Goal: Transaction & Acquisition: Purchase product/service

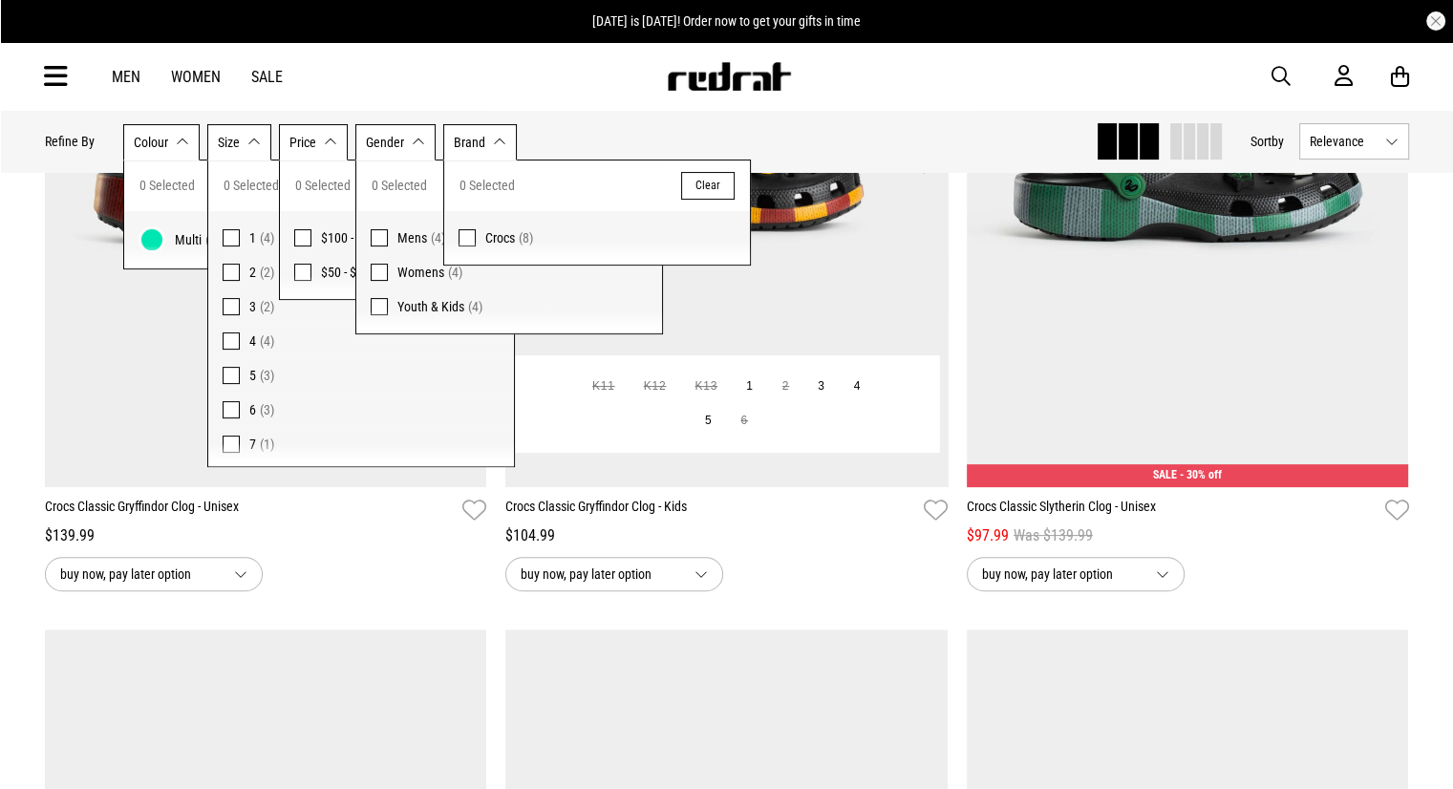
scroll to position [478, 0]
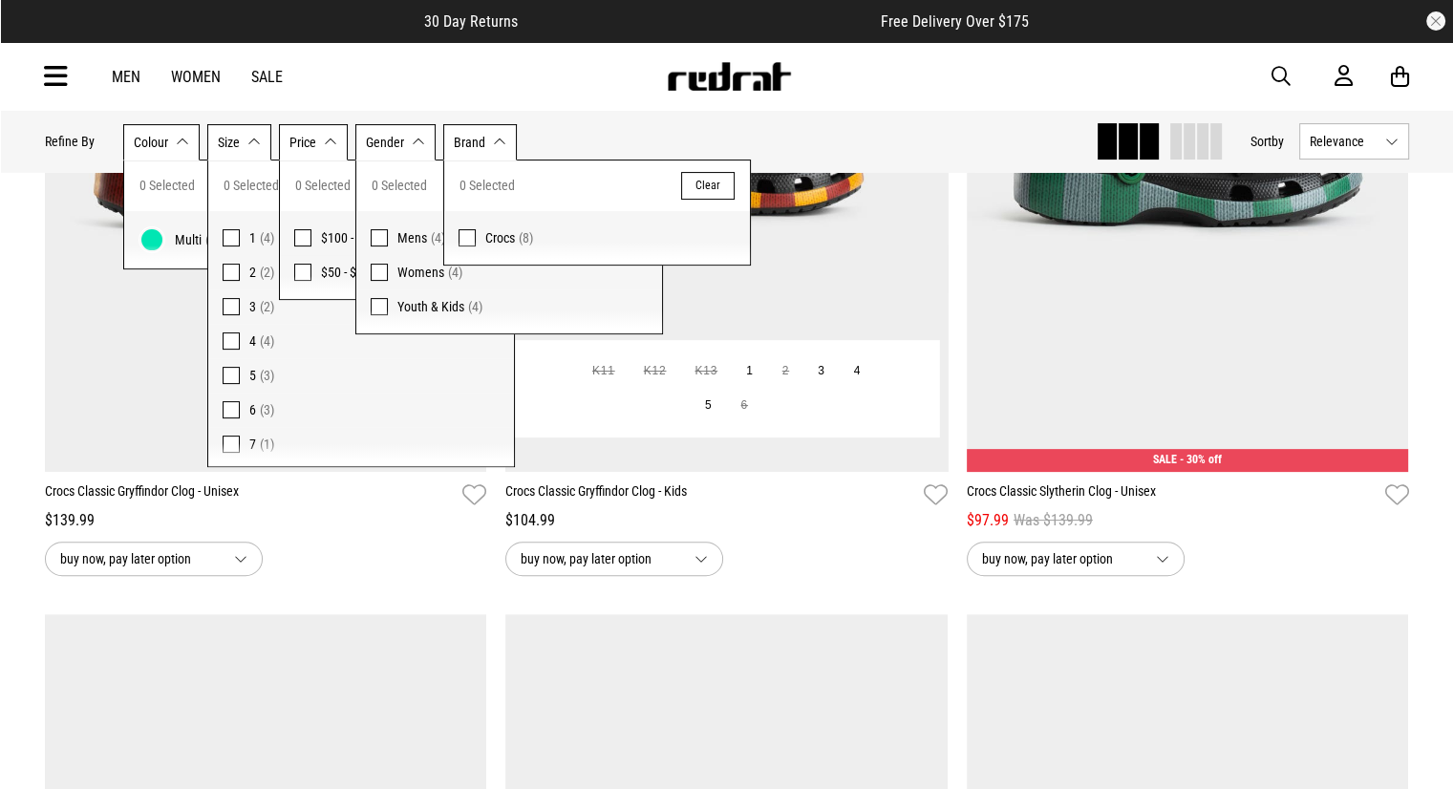
click at [838, 261] on img at bounding box center [726, 162] width 442 height 619
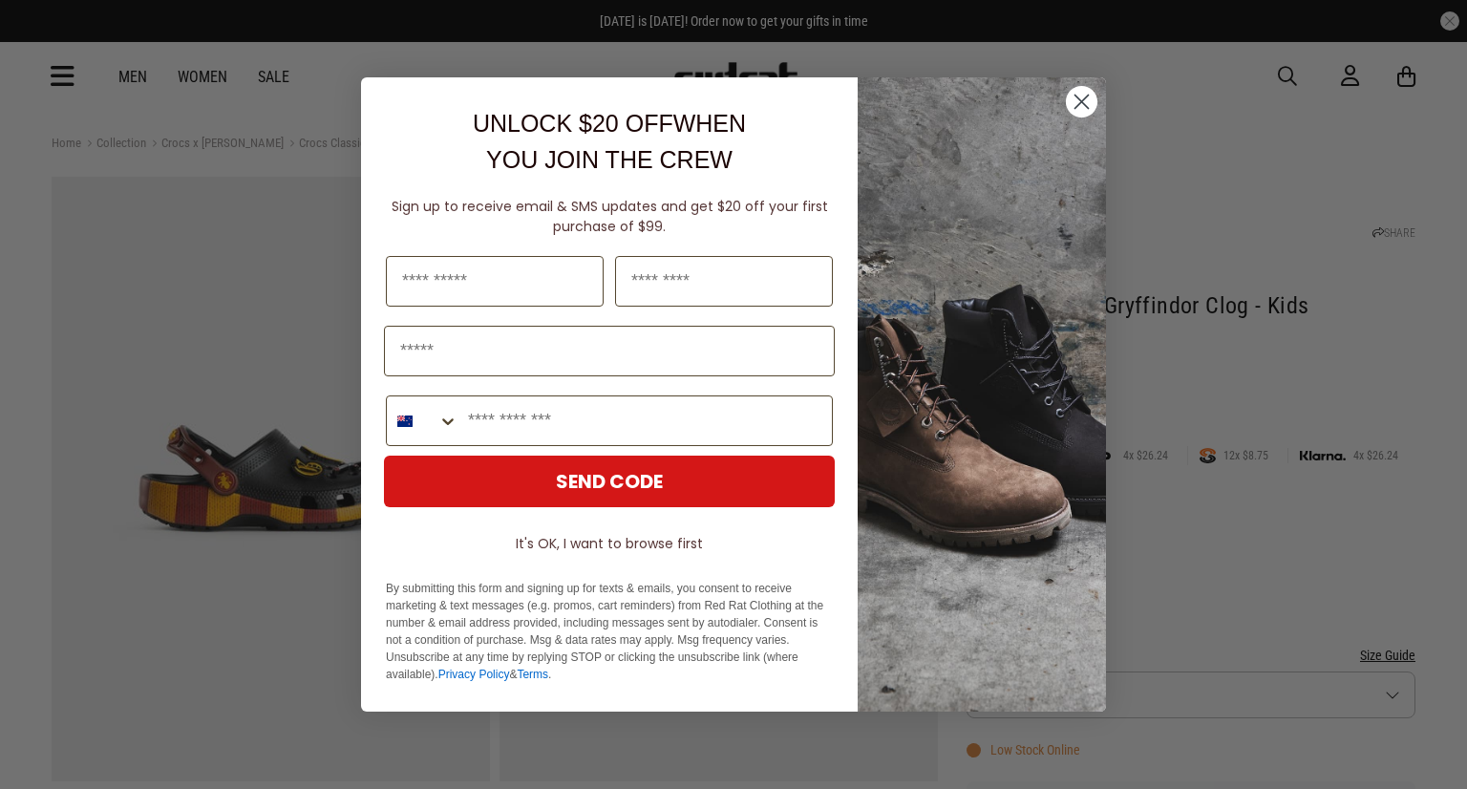
click at [1081, 97] on circle "Close dialog" at bounding box center [1082, 102] width 32 height 32
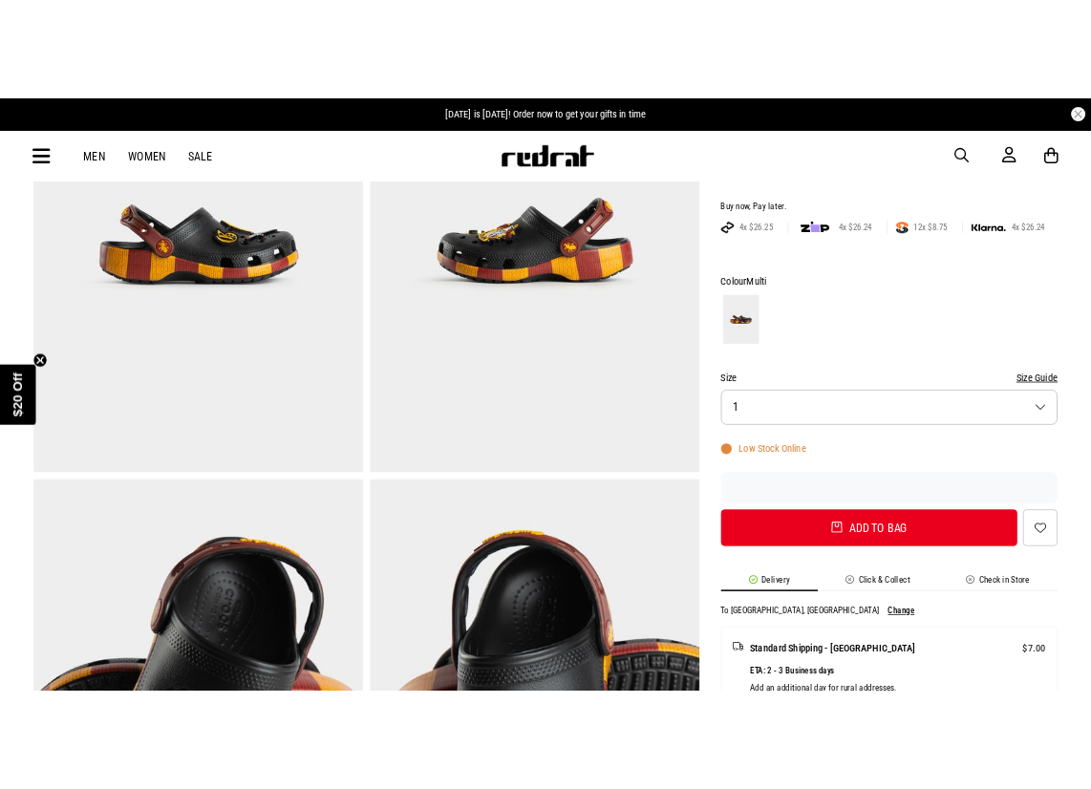
scroll to position [573, 0]
